Goal: Task Accomplishment & Management: Manage account settings

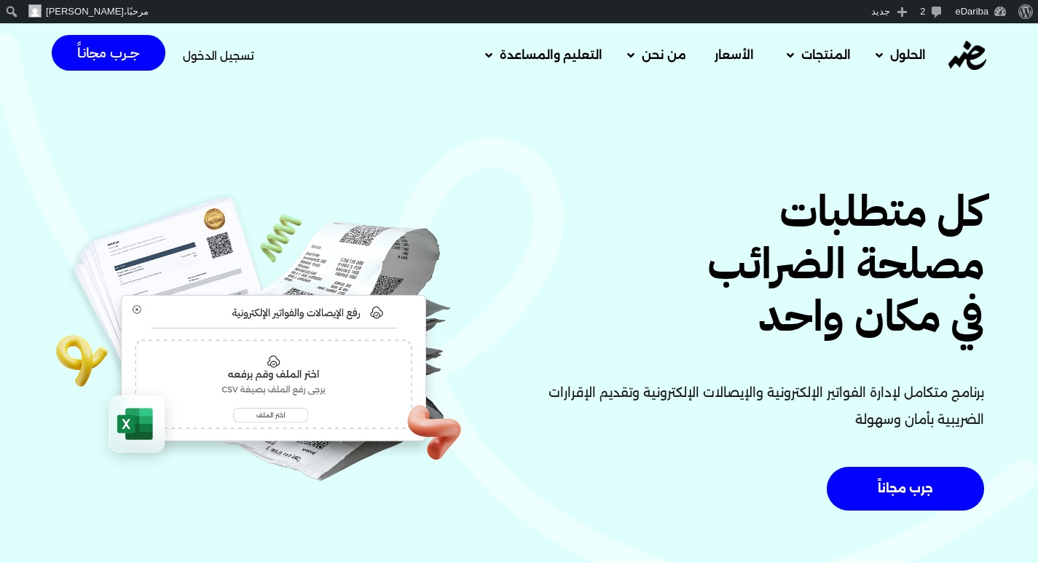
click at [224, 52] on span "تسجيل الدخول" at bounding box center [218, 55] width 71 height 11
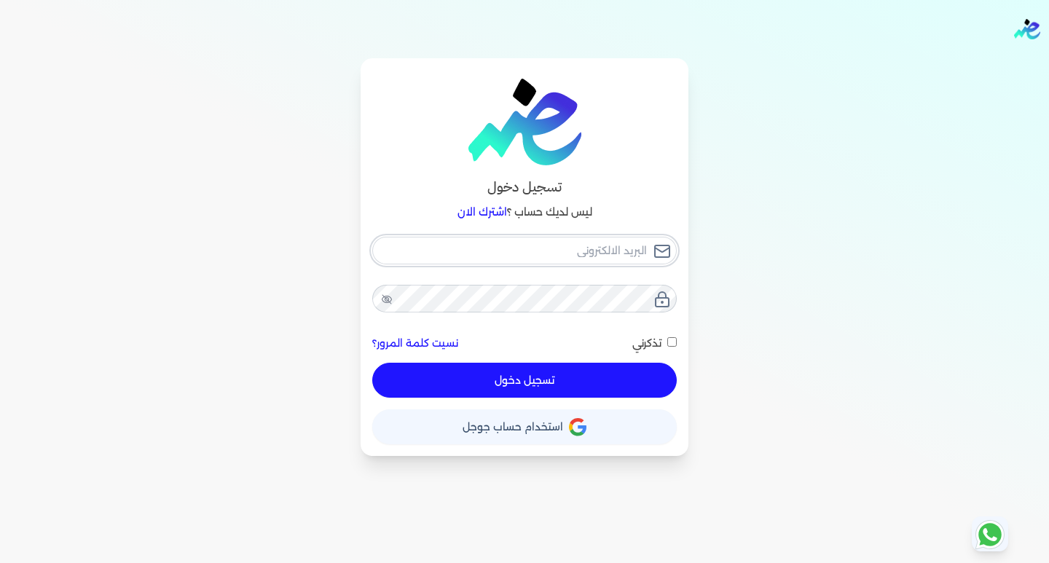
type input "[EMAIL_ADDRESS][DOMAIN_NAME]"
click at [568, 383] on button "تسجيل دخول" at bounding box center [524, 380] width 304 height 35
checkbox input "false"
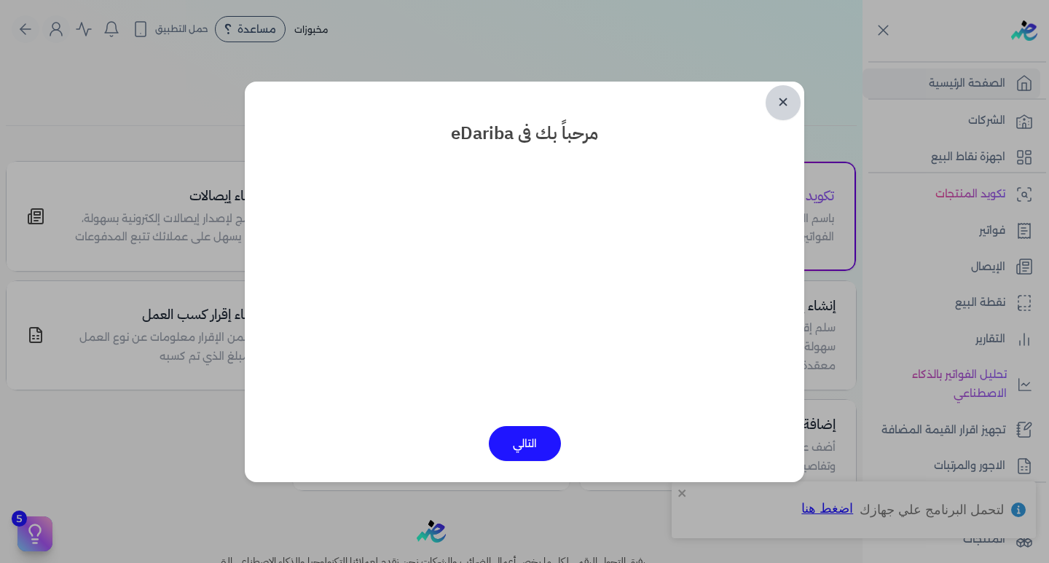
click at [791, 96] on link "✕" at bounding box center [783, 102] width 35 height 35
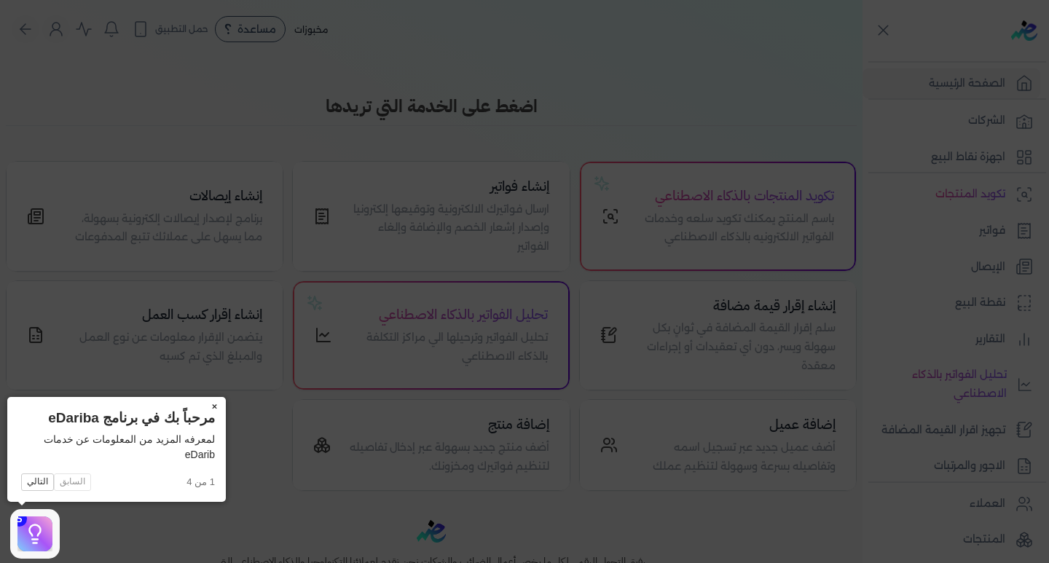
click at [213, 403] on button "×" at bounding box center [213, 407] width 23 height 20
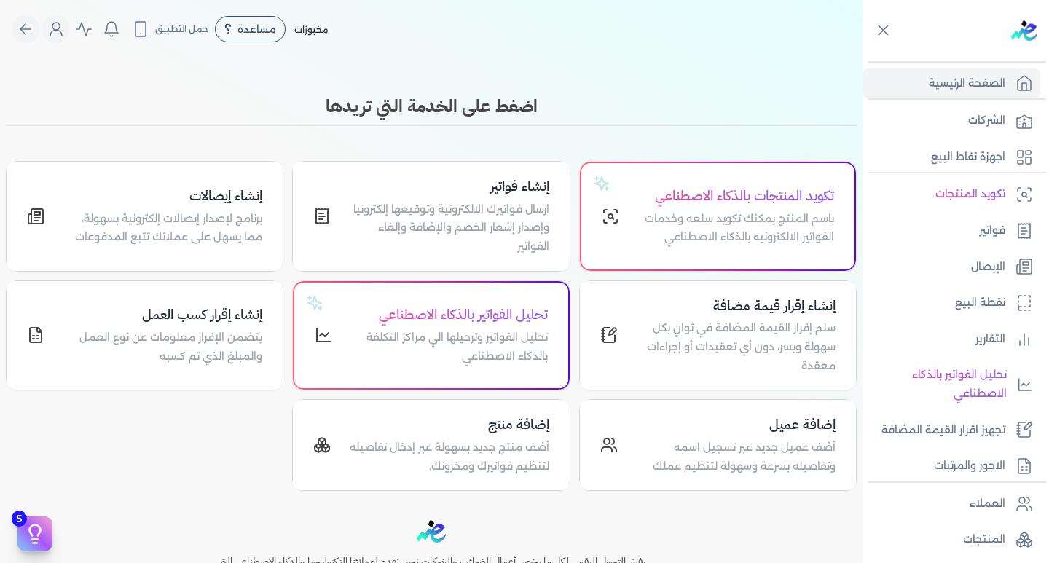
scroll to position [150, 0]
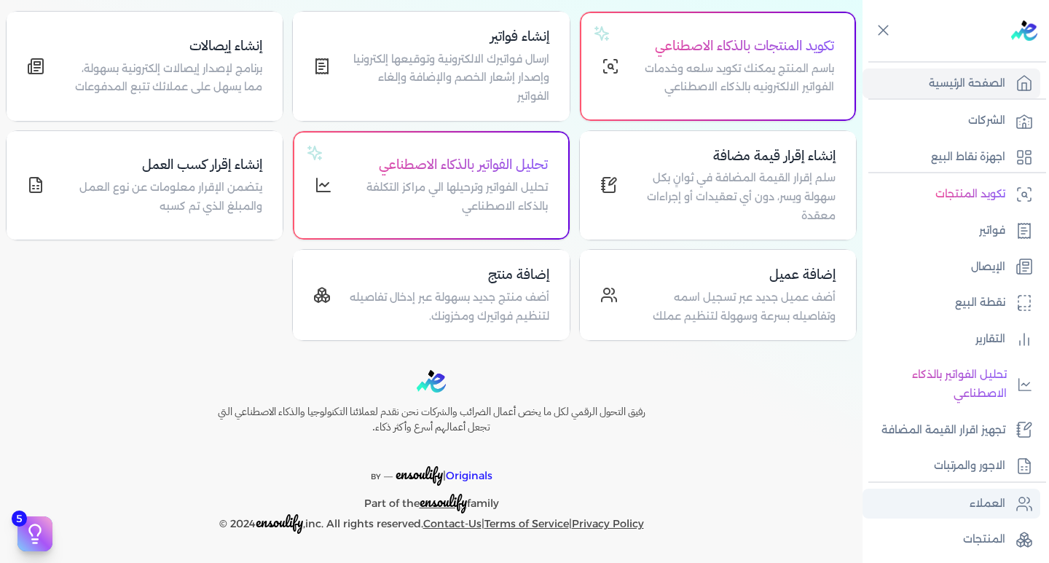
click at [974, 495] on p "العملاء" at bounding box center [987, 504] width 36 height 19
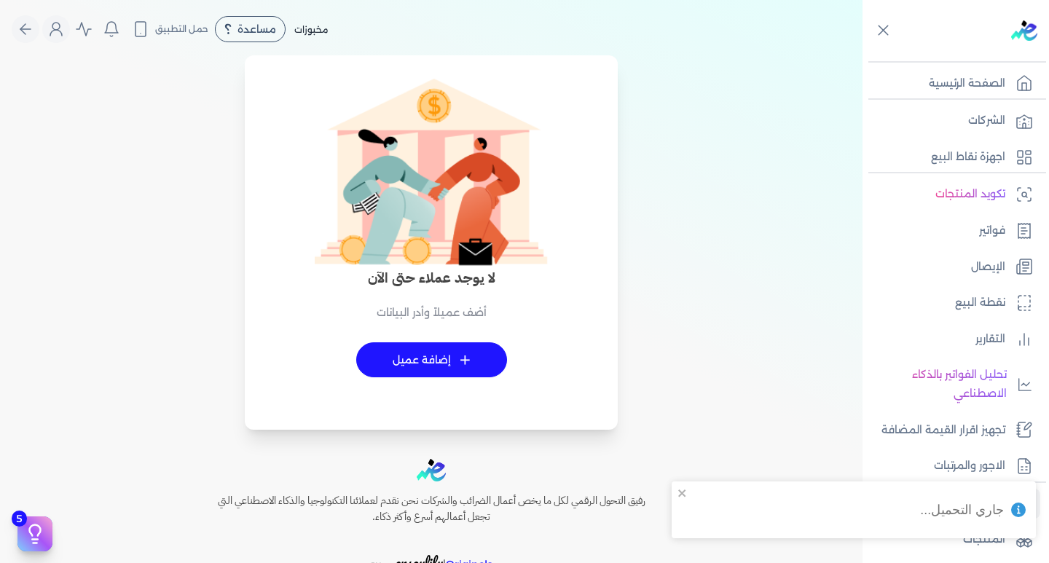
click at [457, 358] on link "+ إضافة عميل" at bounding box center [431, 359] width 151 height 35
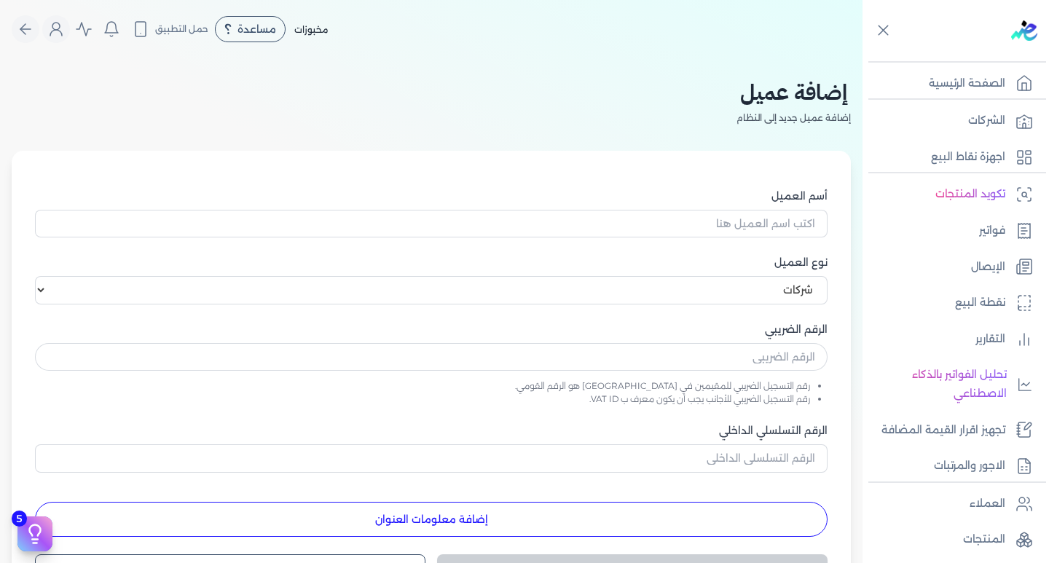
select select "B"
